Goal: Task Accomplishment & Management: Use online tool/utility

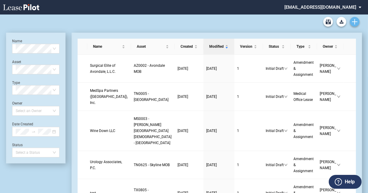
click at [356, 22] on icon "Create new document" at bounding box center [354, 21] width 5 height 5
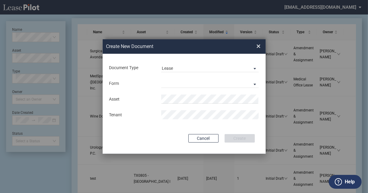
click at [177, 77] on div "Form Medical Office Lease Scottsdale Lease Louisville Lease 1370 Medical Place …" at bounding box center [184, 84] width 151 height 16
click at [173, 80] on md-select "Medical Office Lease Scottsdale Lease Louisville Lease 1370 Medical Place Lease…" at bounding box center [210, 83] width 98 height 9
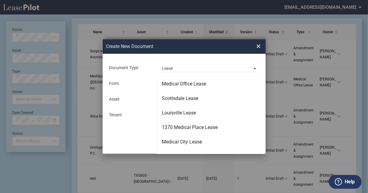
click at [173, 80] on md-option "Medical Office Lease" at bounding box center [210, 84] width 107 height 15
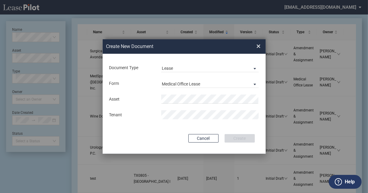
click at [166, 94] on md-input-container "Asset" at bounding box center [184, 99] width 151 height 10
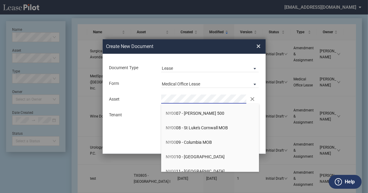
scroll to position [89, 0]
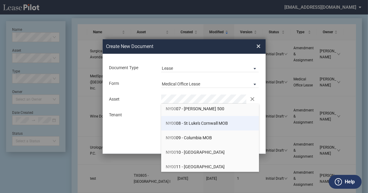
click at [179, 125] on span "NY00 08 - St Luke's Cornwall MOB" at bounding box center [197, 123] width 62 height 5
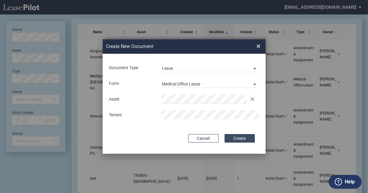
click at [243, 134] on button "Create" at bounding box center [240, 138] width 30 height 8
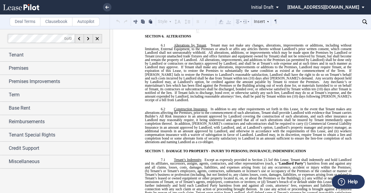
scroll to position [2144, 0]
